Goal: Transaction & Acquisition: Subscribe to service/newsletter

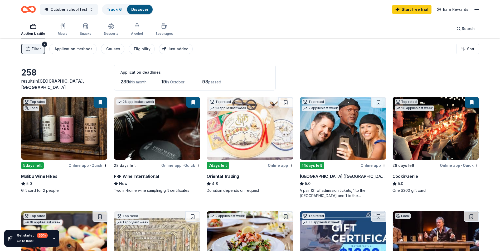
scroll to position [224, 0]
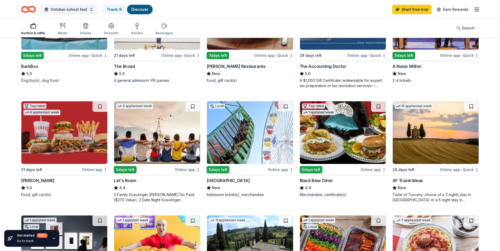
click at [154, 115] on img at bounding box center [157, 132] width 86 height 63
click at [246, 128] on img at bounding box center [250, 132] width 86 height 63
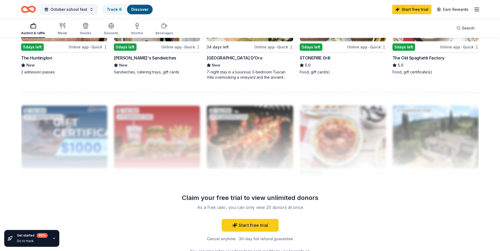
scroll to position [488, 0]
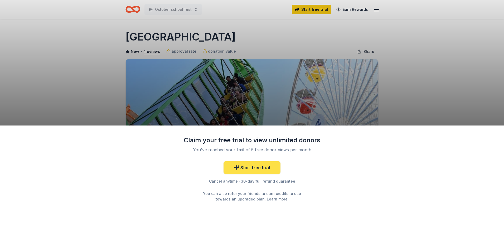
click at [273, 169] on link "Start free trial" at bounding box center [251, 167] width 57 height 13
click at [264, 169] on link "Start free trial" at bounding box center [251, 167] width 57 height 13
